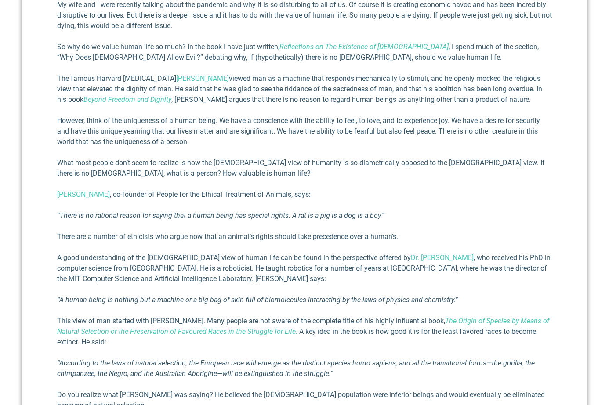
scroll to position [402, 0]
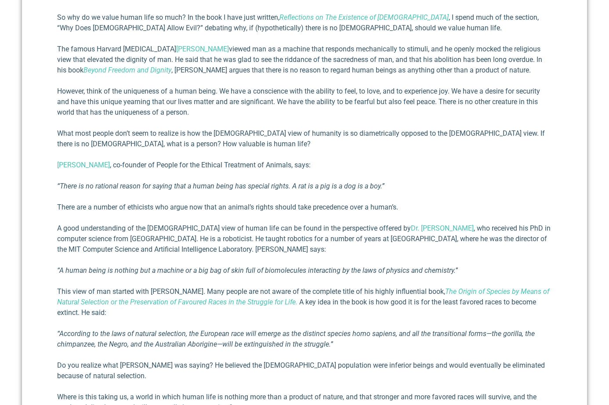
click at [210, 188] on em "“There is no rational reason for saying that a human being has special rights. …" at bounding box center [220, 186] width 327 height 8
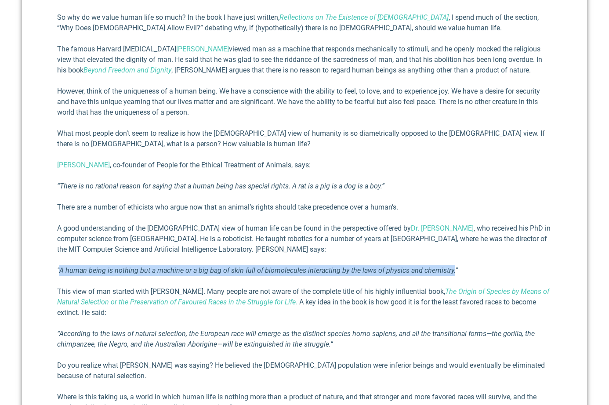
drag, startPoint x: 450, startPoint y: 272, endPoint x: 59, endPoint y: 266, distance: 391.1
click at [59, 266] on em "“A human being is nothing but a machine or a big bag of skin full of biomolecul…" at bounding box center [257, 270] width 401 height 8
copy em "A human being is nothing but a machine or a big bag of skin full of biomolecule…"
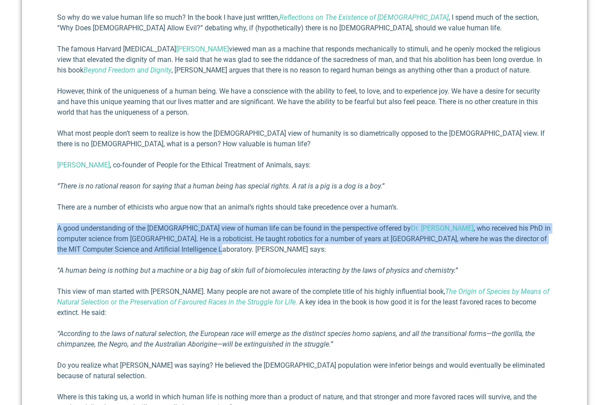
drag, startPoint x: 185, startPoint y: 250, endPoint x: 56, endPoint y: 228, distance: 130.0
click at [56, 228] on div "Why Do We Value Human Life? [PERSON_NAME] III [DATE] My wife and I were recentl…" at bounding box center [304, 313] width 565 height 815
copy p "A good understanding of the [DEMOGRAPHIC_DATA] view of human life can be found …"
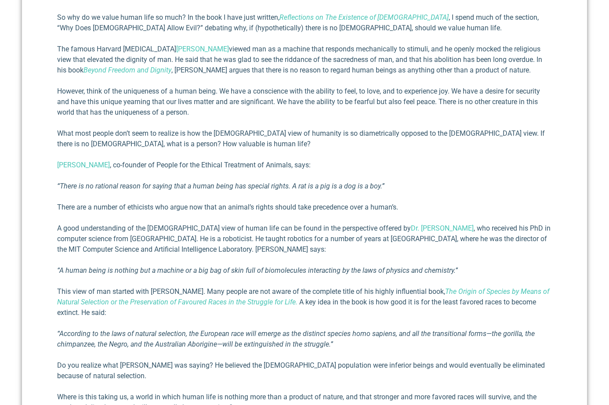
click at [216, 131] on p "What most people don’t seem to realize is how the [DEMOGRAPHIC_DATA] view of hu…" at bounding box center [304, 138] width 495 height 21
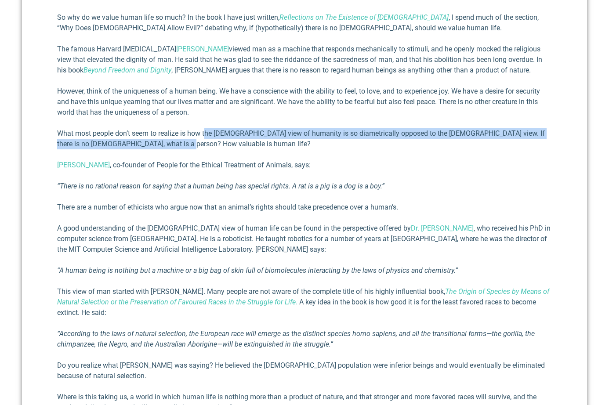
drag, startPoint x: 207, startPoint y: 135, endPoint x: 210, endPoint y: 145, distance: 10.3
click at [210, 145] on p "What most people don’t seem to realize is how the [DEMOGRAPHIC_DATA] view of hu…" at bounding box center [304, 138] width 495 height 21
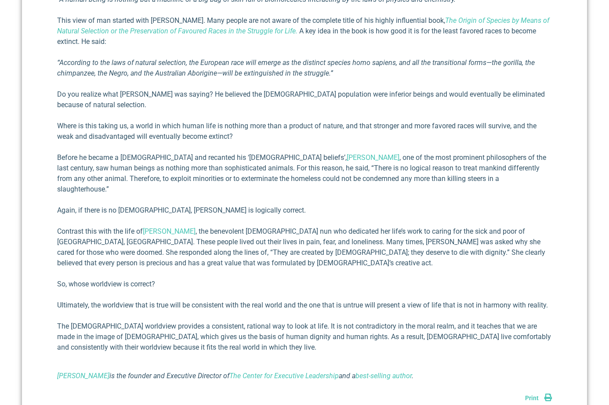
scroll to position [679, 0]
